Goal: Information Seeking & Learning: Learn about a topic

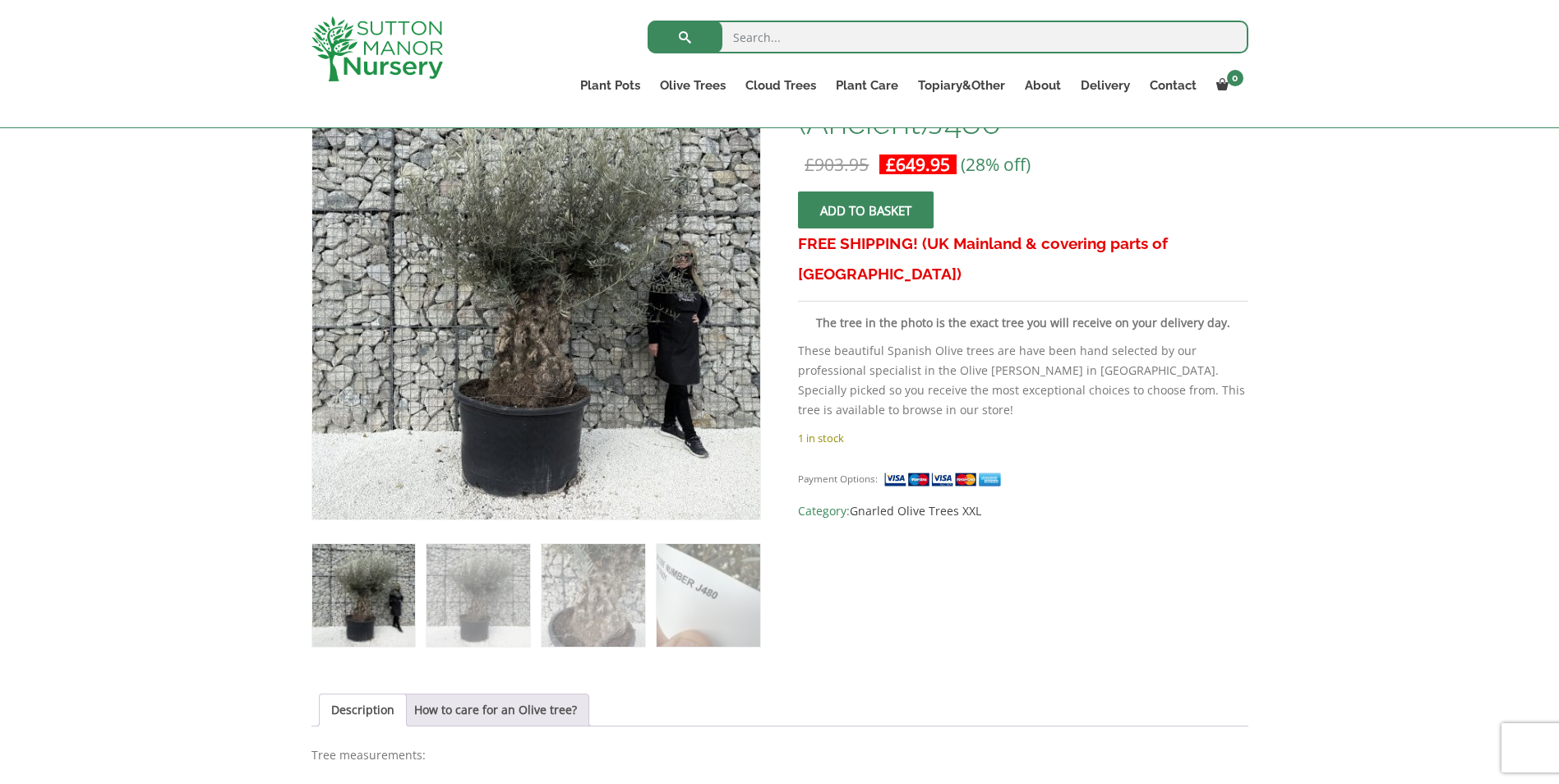
scroll to position [368, 0]
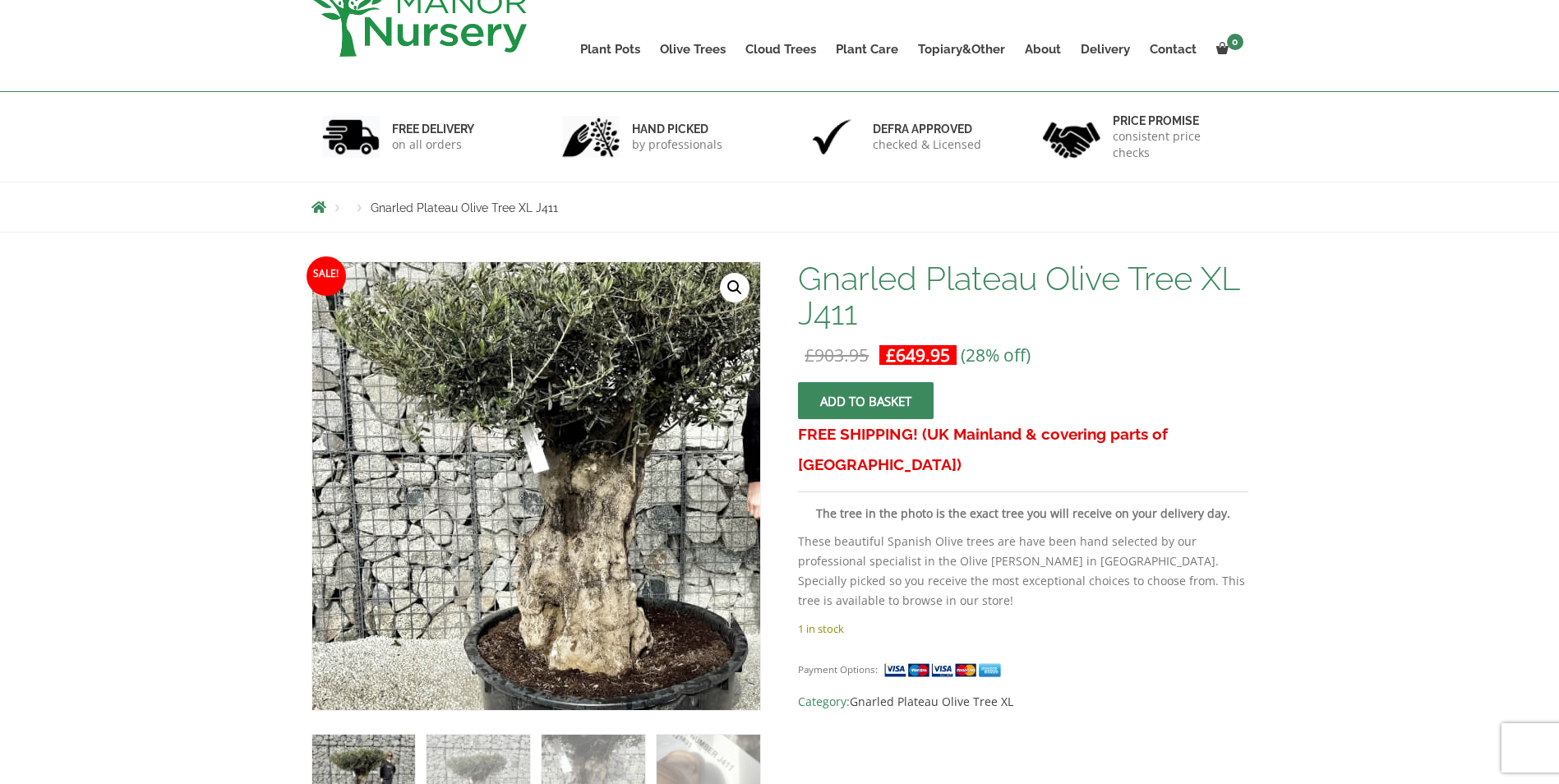
scroll to position [163, 0]
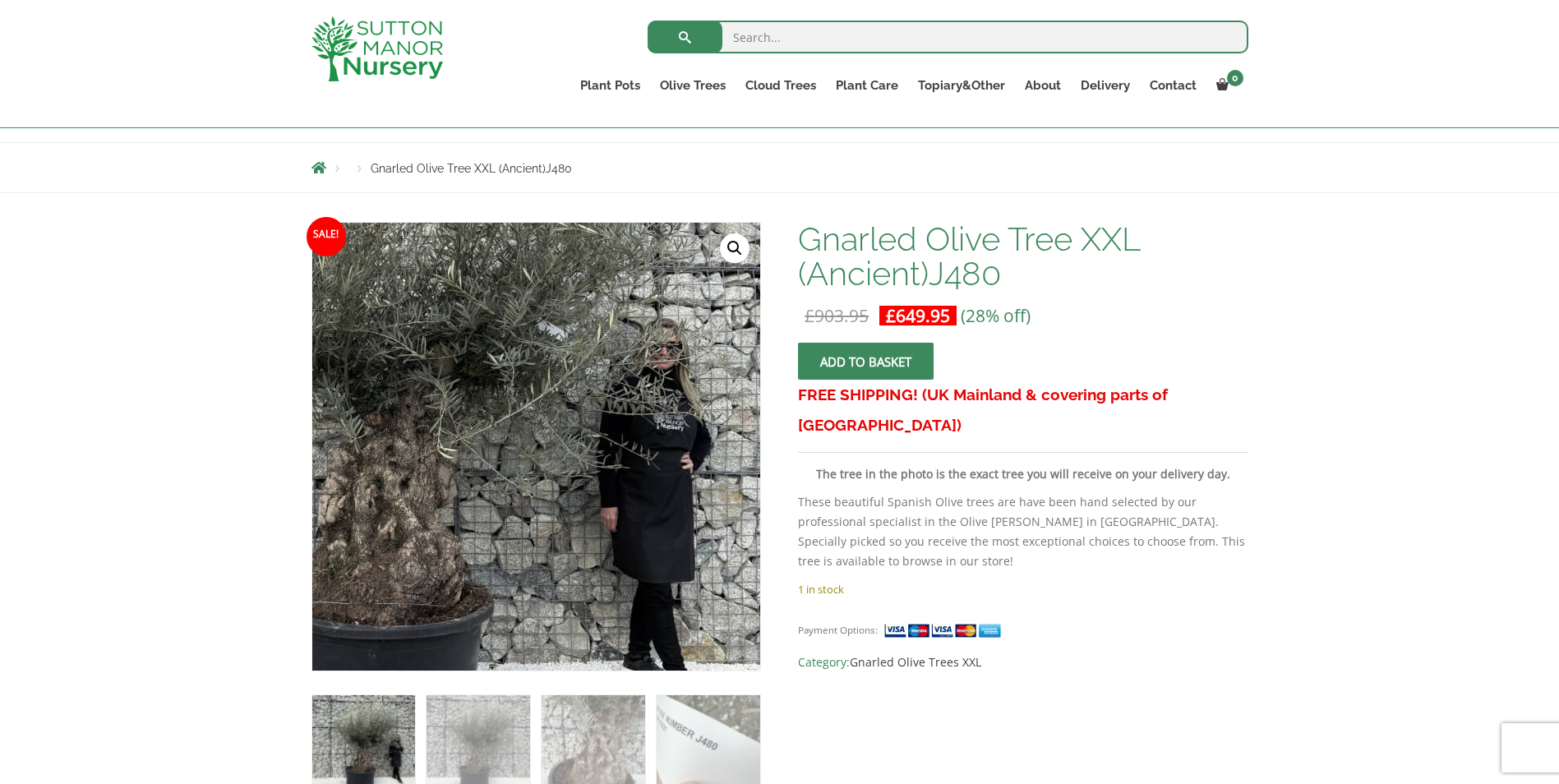
scroll to position [158, 0]
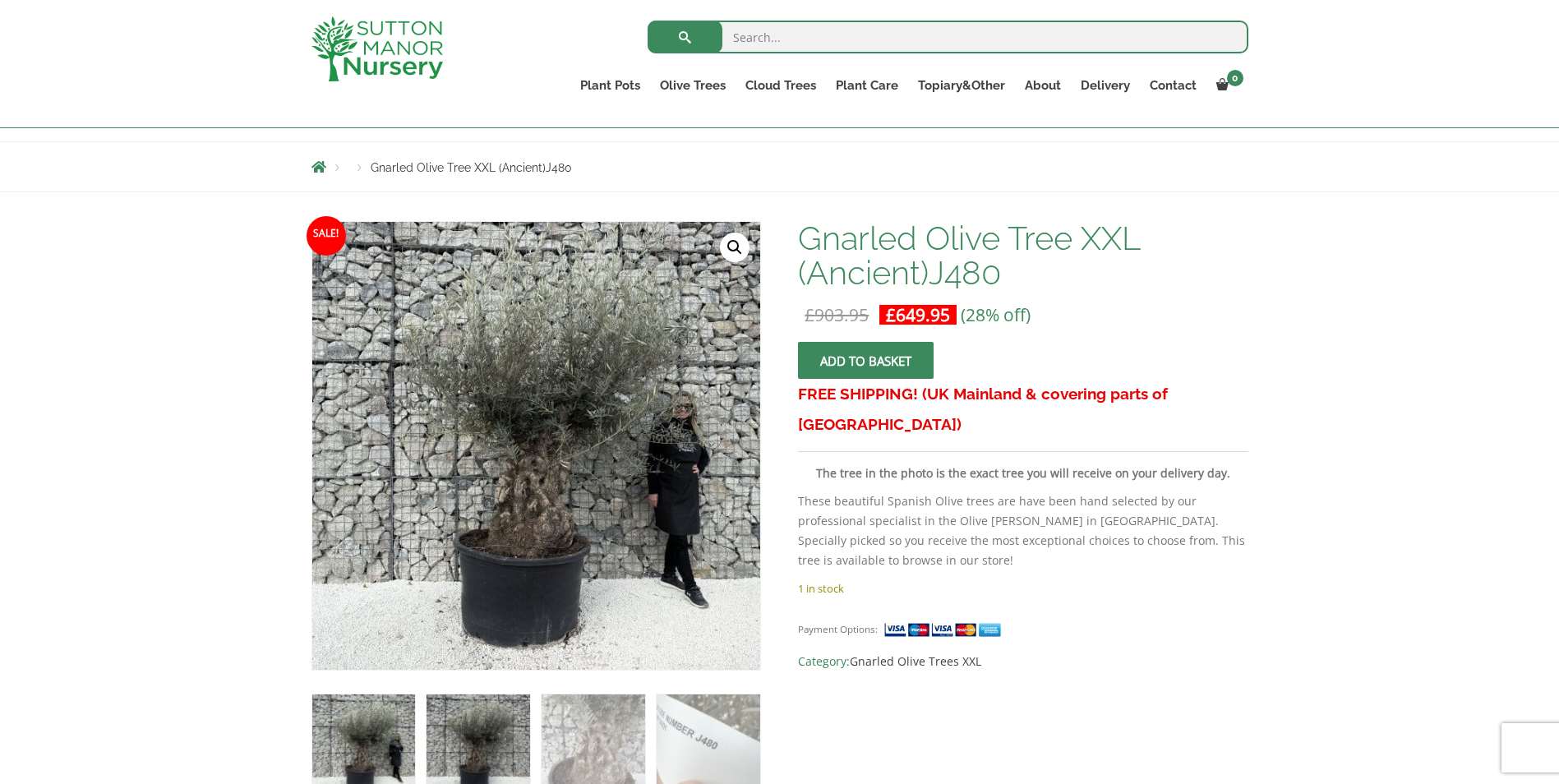
click at [475, 718] on img at bounding box center [477, 745] width 102 height 102
